Goal: Task Accomplishment & Management: Complete application form

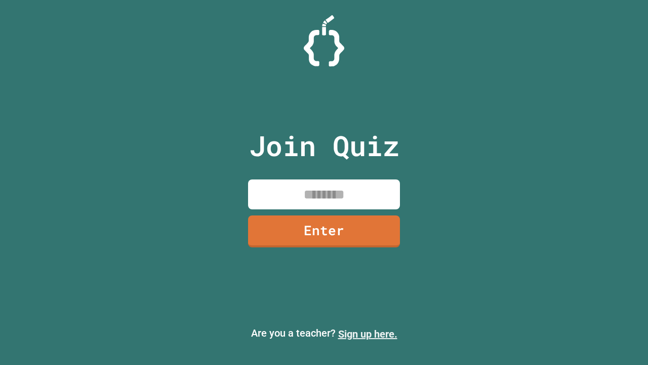
click at [363, 334] on link "Sign up here." at bounding box center [367, 334] width 59 height 12
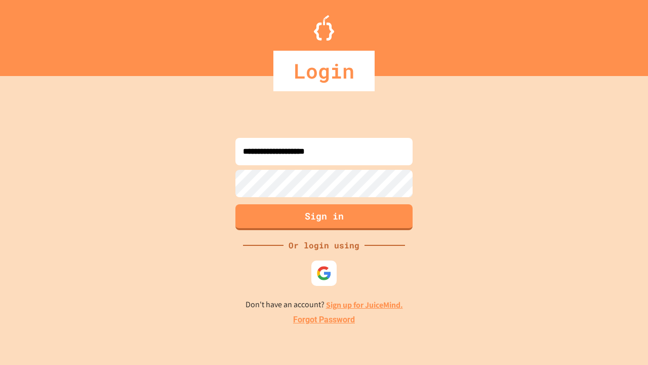
type input "**********"
